Goal: Information Seeking & Learning: Learn about a topic

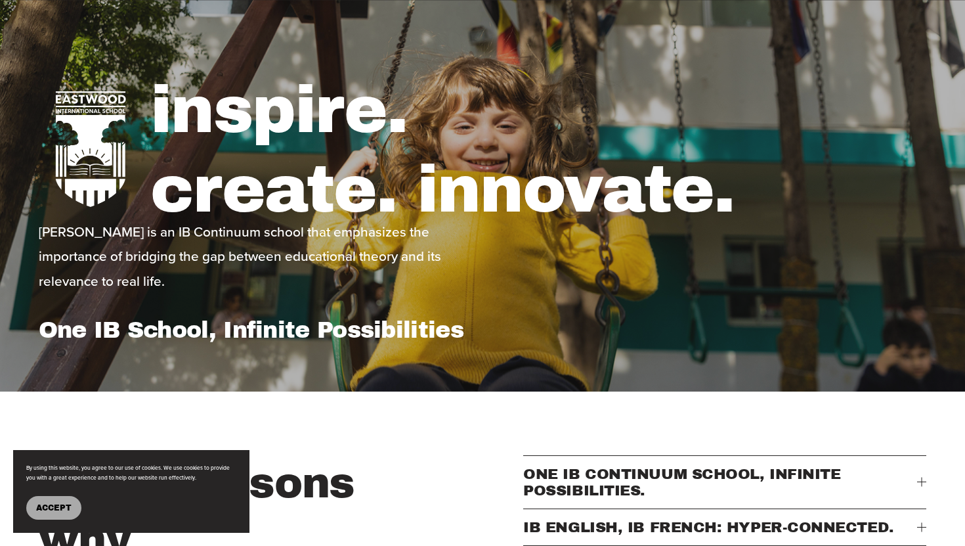
scroll to position [127, 0]
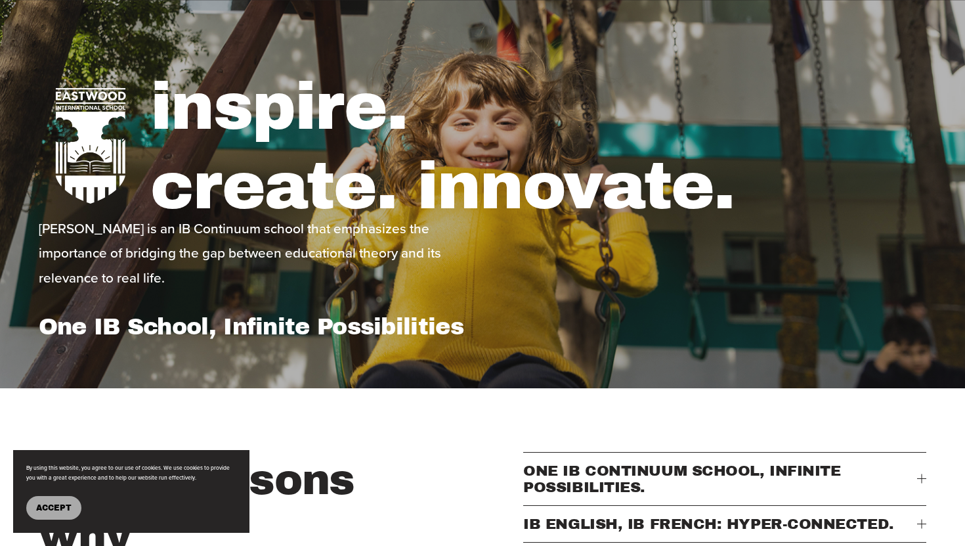
click at [51, 511] on span "Accept" at bounding box center [53, 507] width 35 height 9
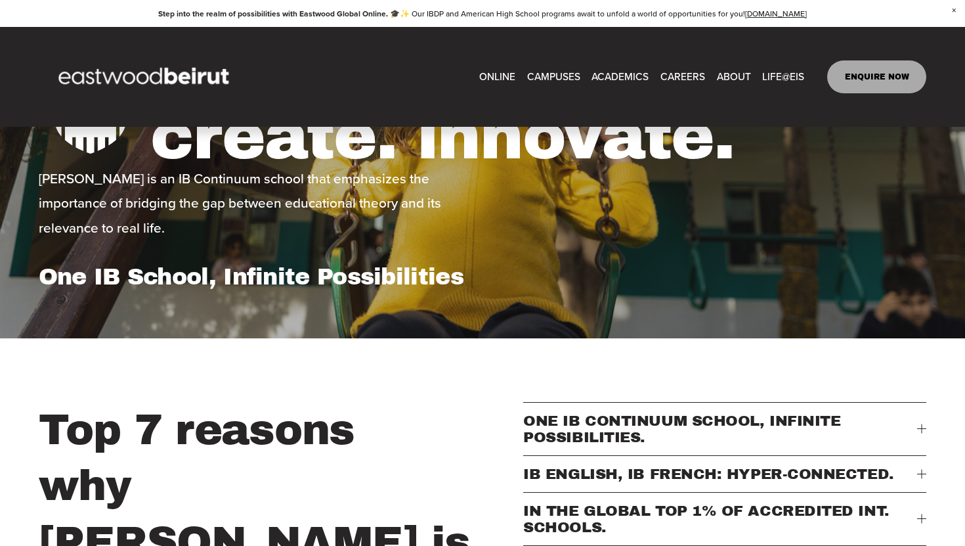
scroll to position [0, 0]
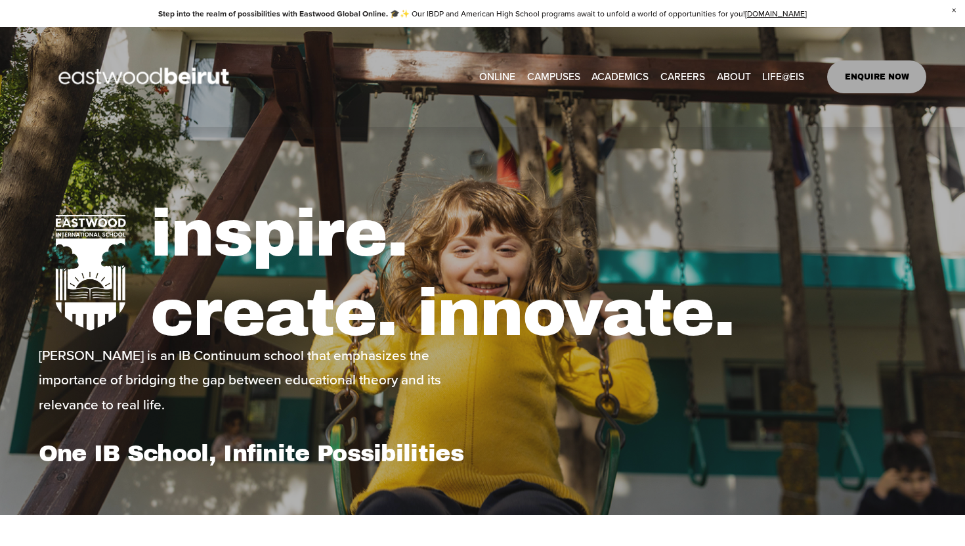
click at [0, 0] on span "Tuition & Financial Aid" at bounding box center [0, 0] width 0 height 0
type input "*****"
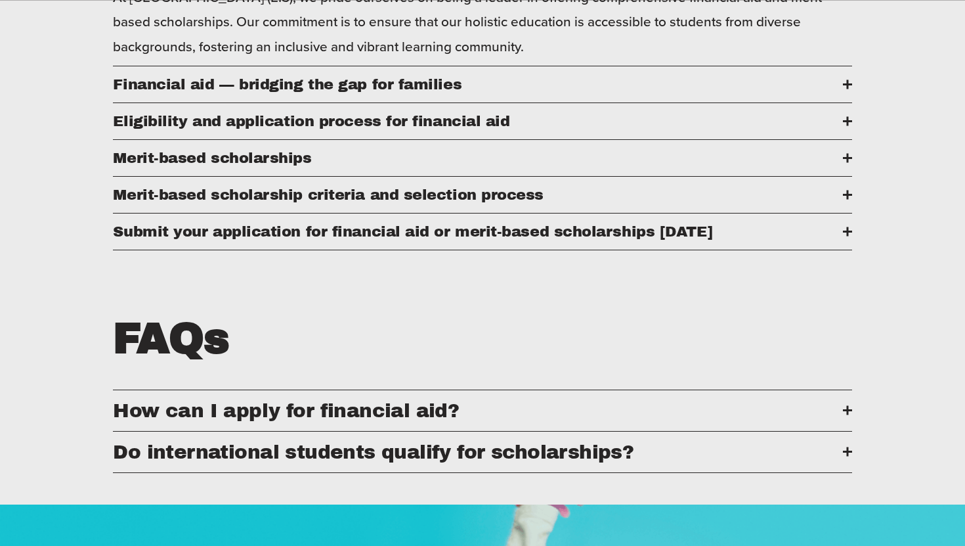
scroll to position [730, 0]
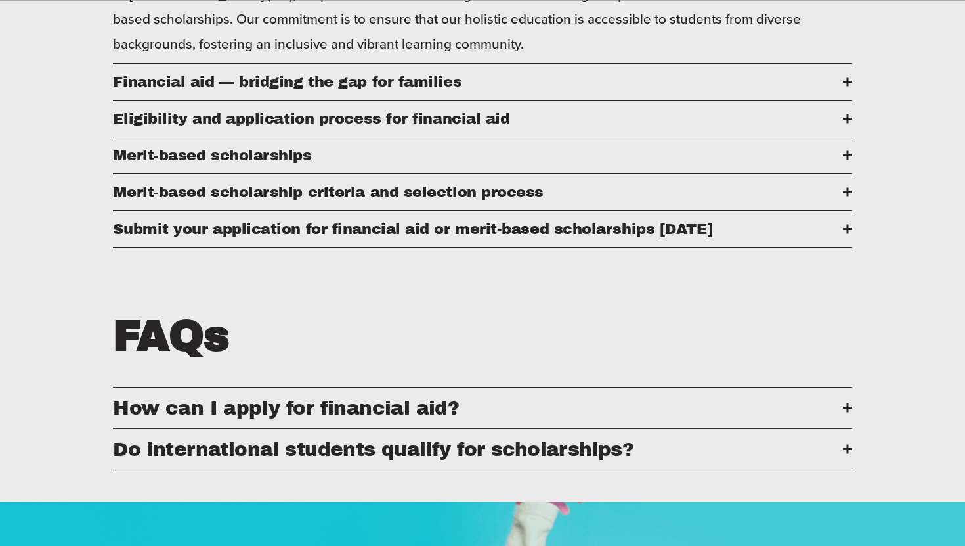
click at [847, 89] on button "Financial aid — bridging the gap for families" at bounding box center [482, 82] width 739 height 36
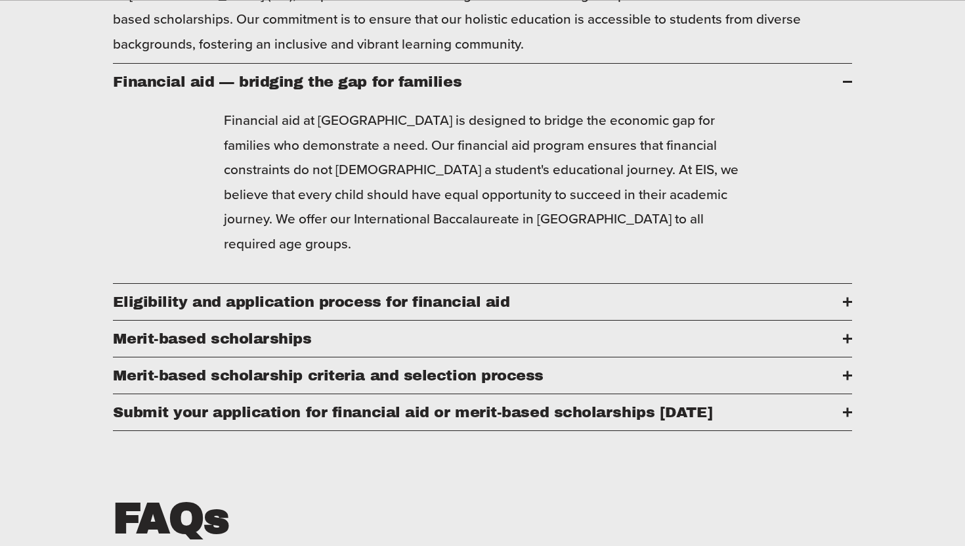
click at [848, 87] on button "Financial aid — bridging the gap for families" at bounding box center [482, 82] width 739 height 36
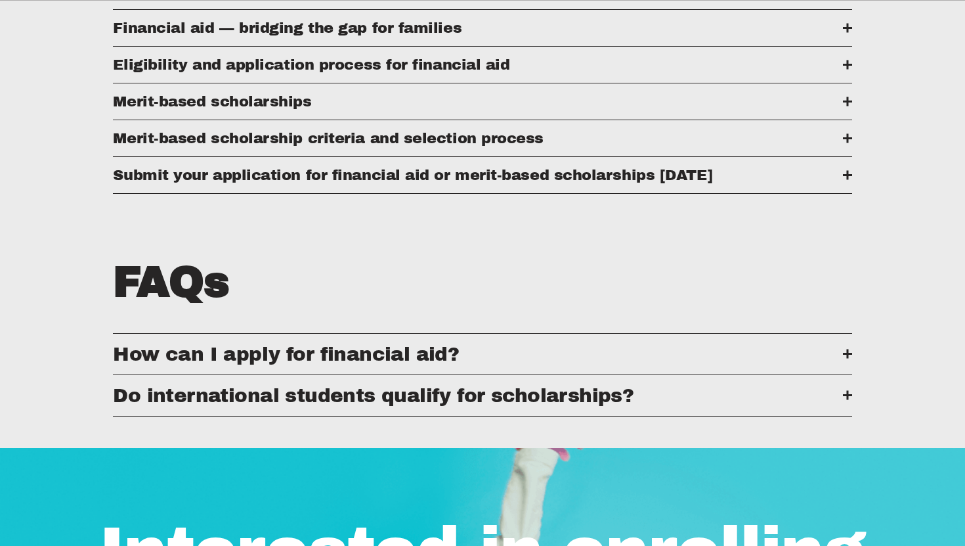
scroll to position [787, 0]
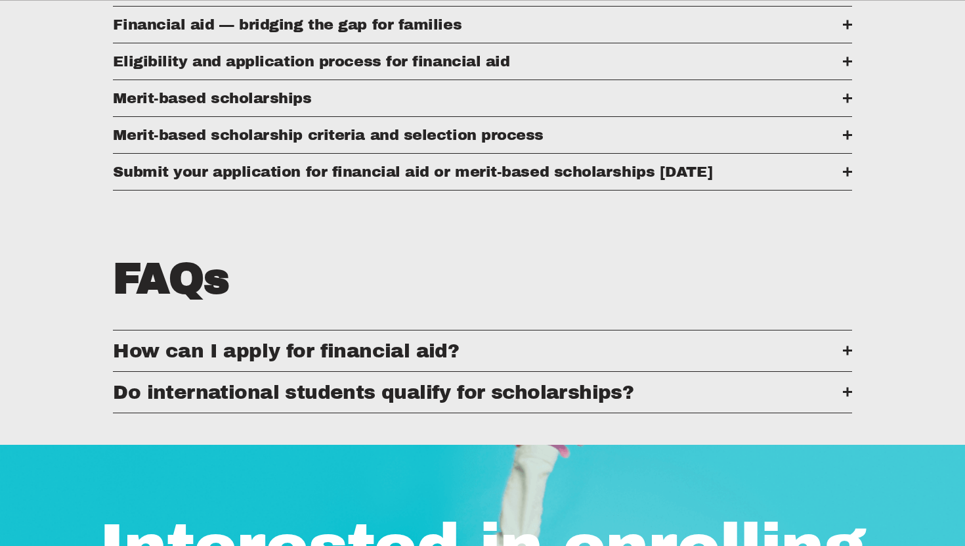
click at [854, 388] on div "Financial Aid and Scholarships At [GEOGRAPHIC_DATA] (EIS), we pride ourselves o…" at bounding box center [482, 77] width 965 height 672
click at [849, 388] on div at bounding box center [847, 391] width 9 height 9
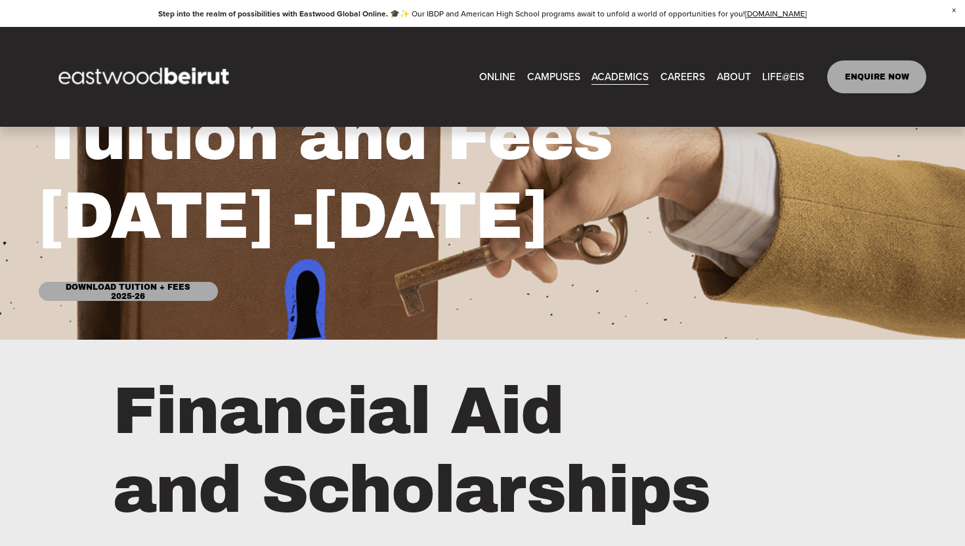
scroll to position [142, 0]
